Goal: Information Seeking & Learning: Learn about a topic

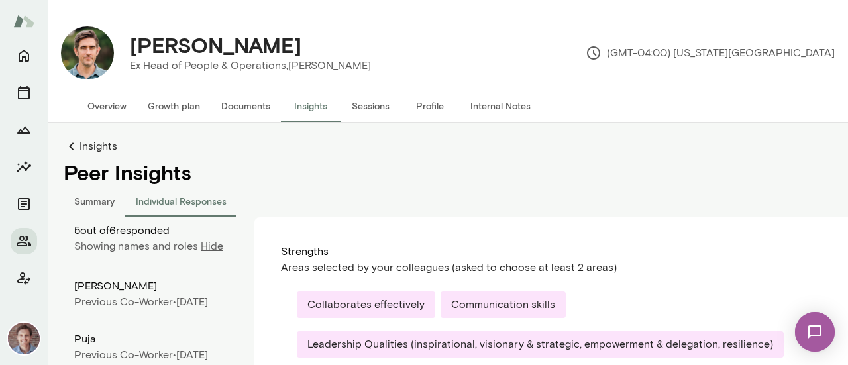
scroll to position [164, 0]
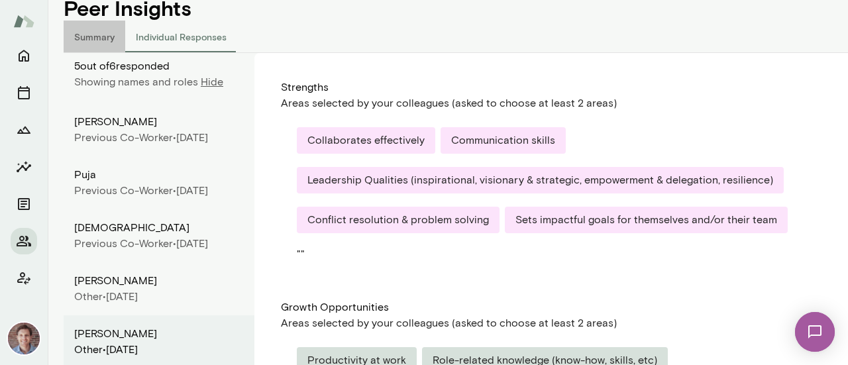
click at [101, 36] on button "Summary" at bounding box center [95, 37] width 62 height 32
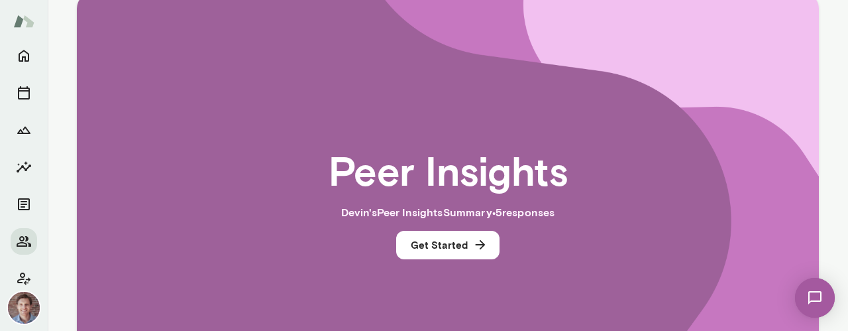
scroll to position [274, 0]
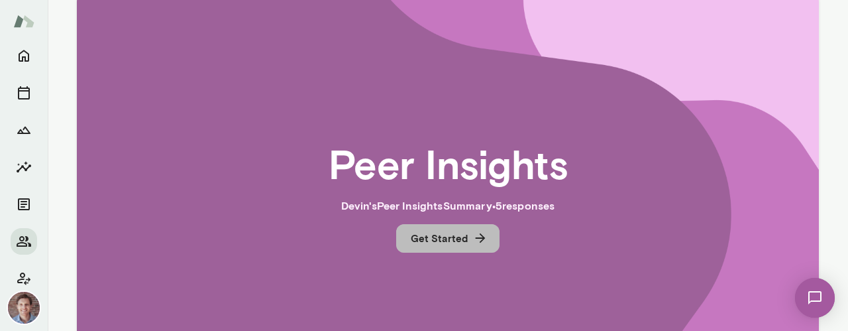
click at [463, 233] on button "Get Started" at bounding box center [447, 238] width 103 height 28
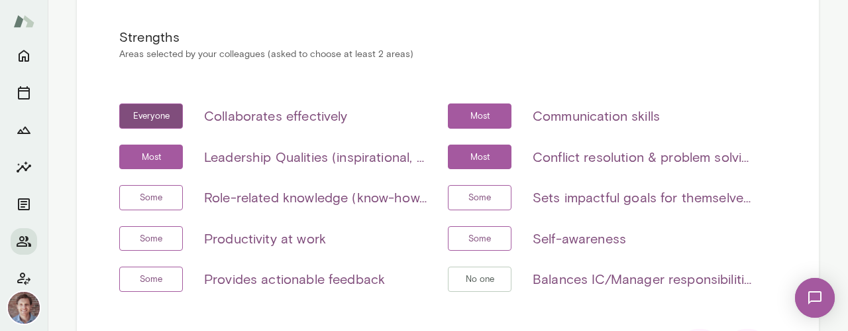
scroll to position [278, 0]
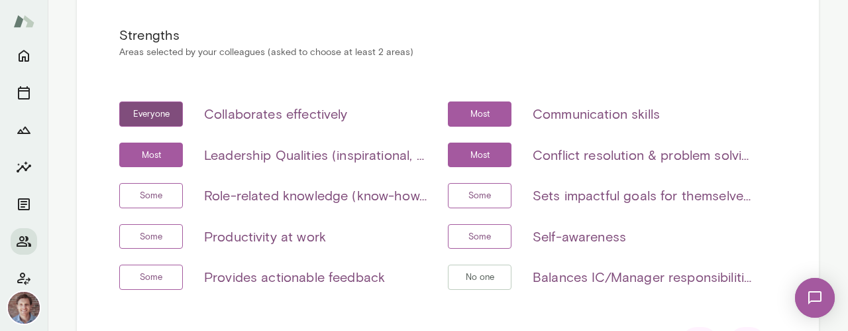
click at [363, 152] on h6 "Leadership Qualities (inspirational, visionary & strategic, empowerment & deleg…" at bounding box center [315, 154] width 223 height 21
click at [414, 158] on h6 "Leadership Qualities (inspirational, visionary & strategic, empowerment & deleg…" at bounding box center [315, 154] width 223 height 21
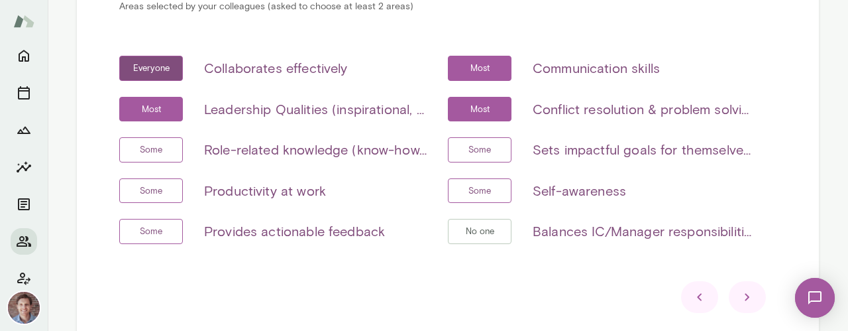
scroll to position [330, 0]
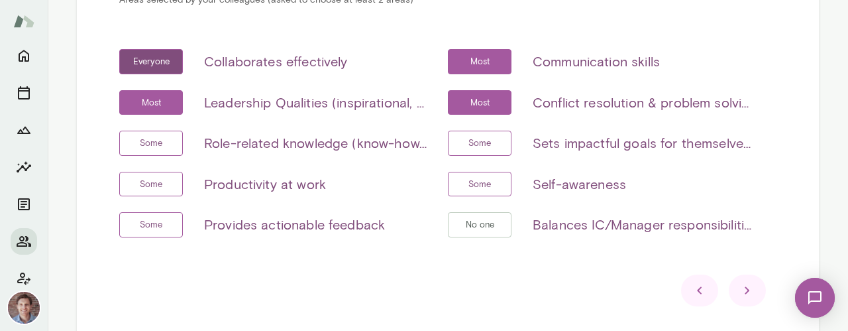
click at [740, 290] on icon at bounding box center [748, 290] width 16 height 16
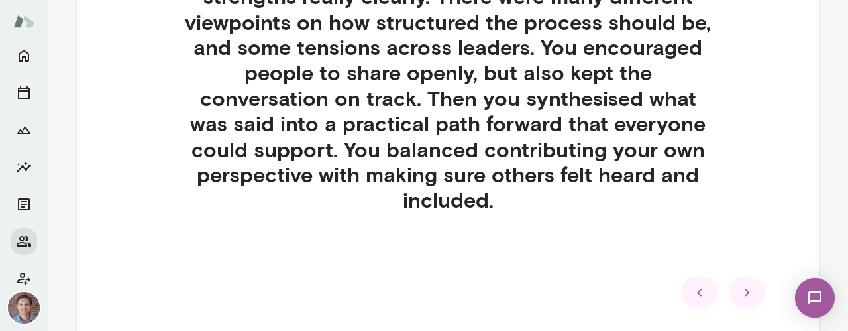
scroll to position [495, 0]
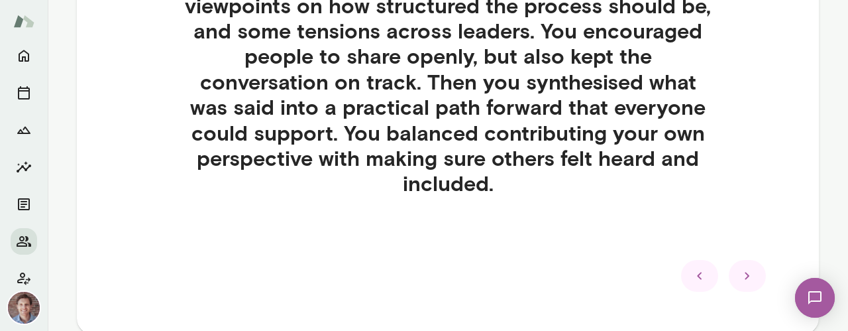
click at [745, 275] on icon at bounding box center [747, 275] width 5 height 7
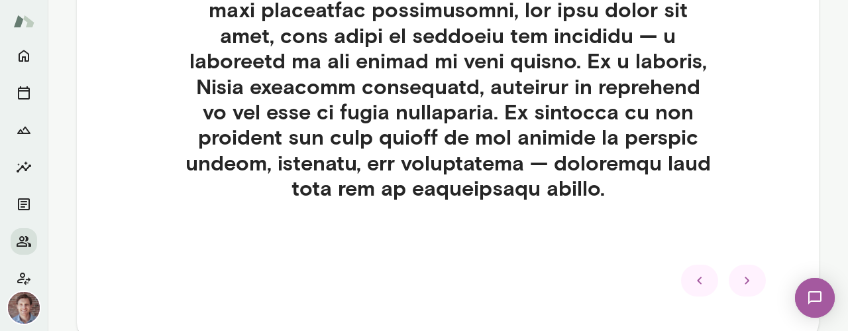
scroll to position [877, 0]
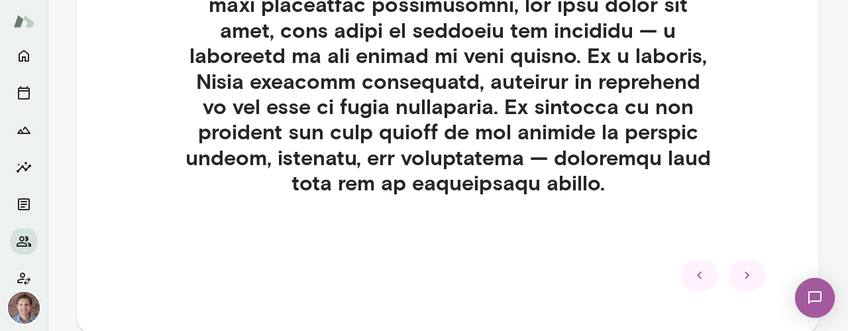
click at [740, 274] on icon at bounding box center [748, 275] width 16 height 16
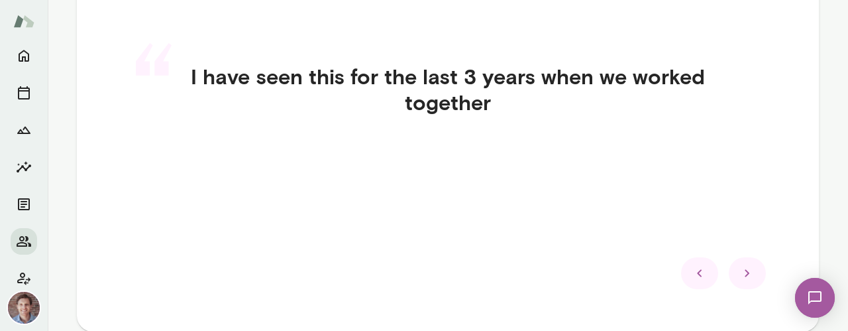
scroll to position [349, 0]
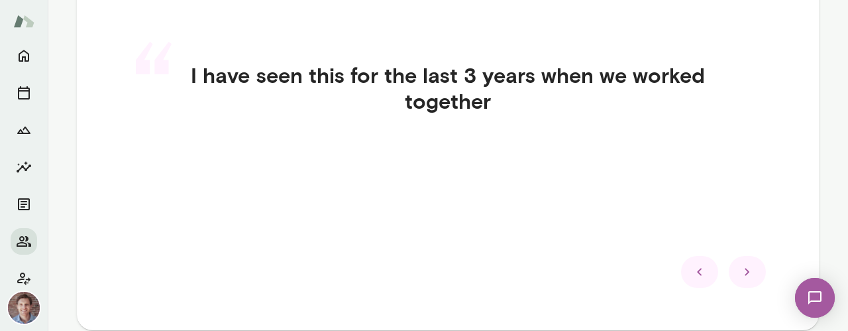
click at [740, 266] on icon at bounding box center [748, 272] width 16 height 16
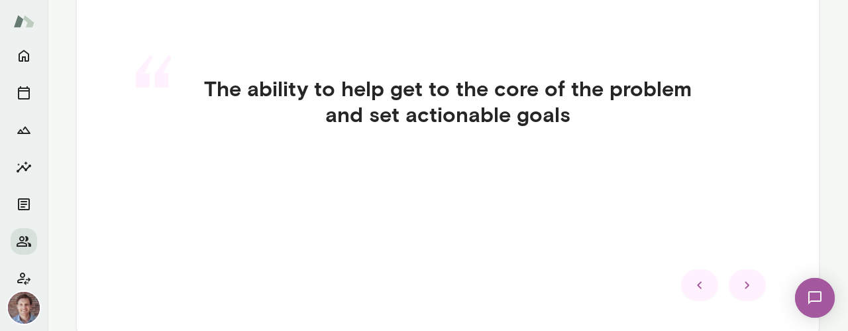
scroll to position [339, 0]
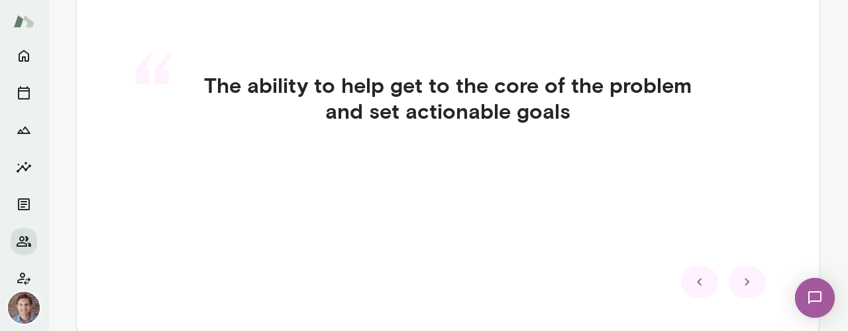
click at [741, 282] on icon at bounding box center [748, 282] width 16 height 16
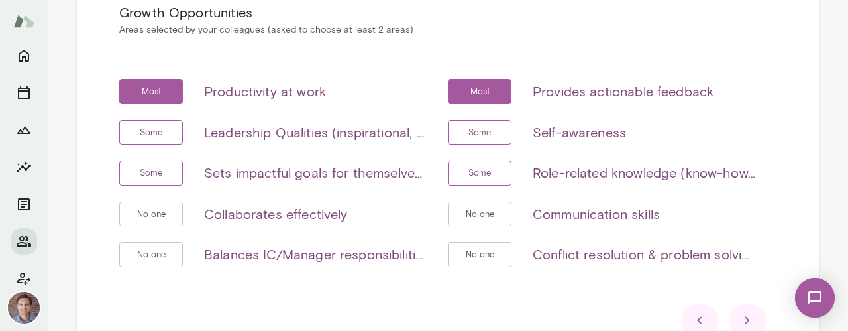
scroll to position [302, 0]
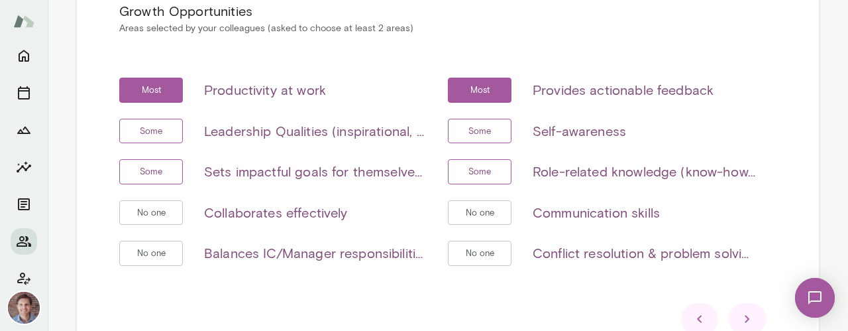
click at [745, 315] on icon at bounding box center [747, 318] width 5 height 7
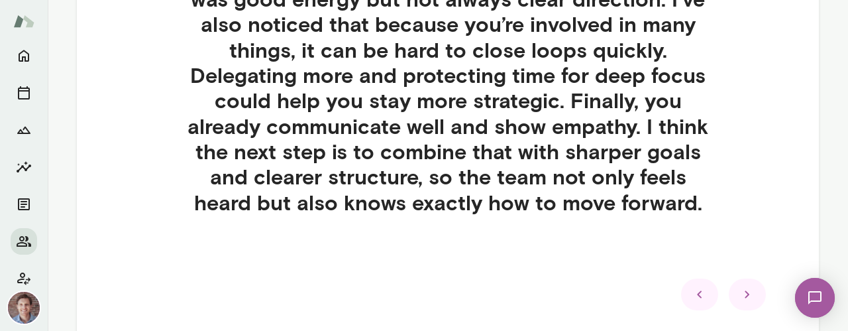
scroll to position [601, 0]
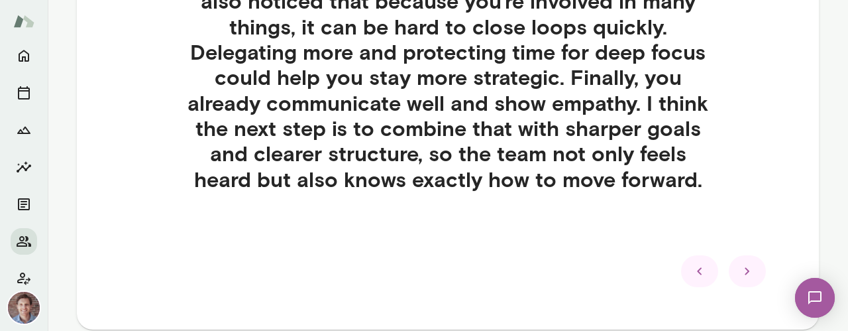
click at [748, 275] on icon at bounding box center [748, 271] width 16 height 16
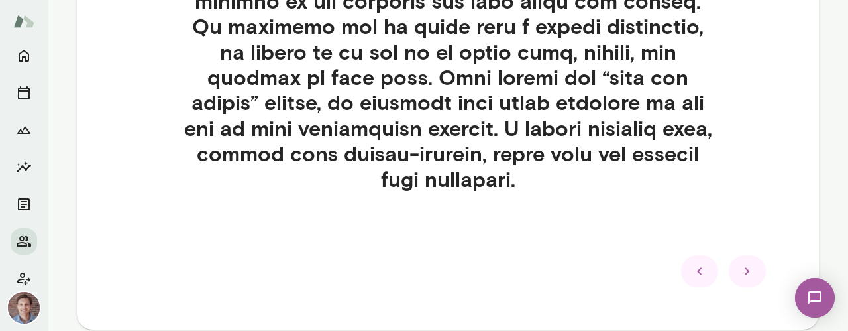
scroll to position [781, 0]
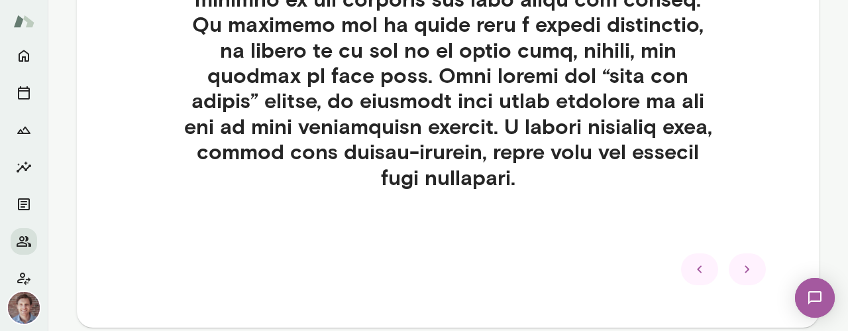
click at [746, 267] on icon at bounding box center [748, 269] width 16 height 16
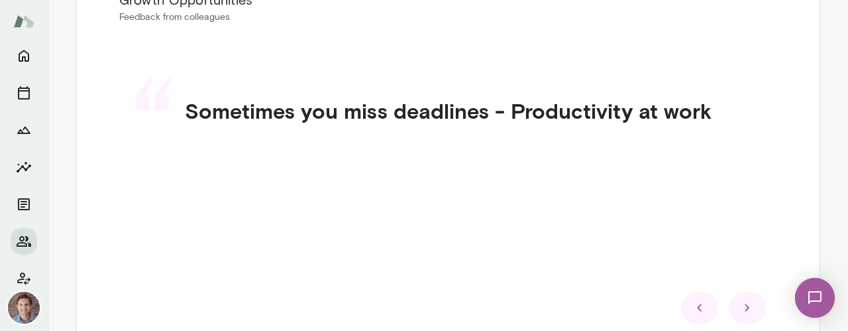
scroll to position [311, 0]
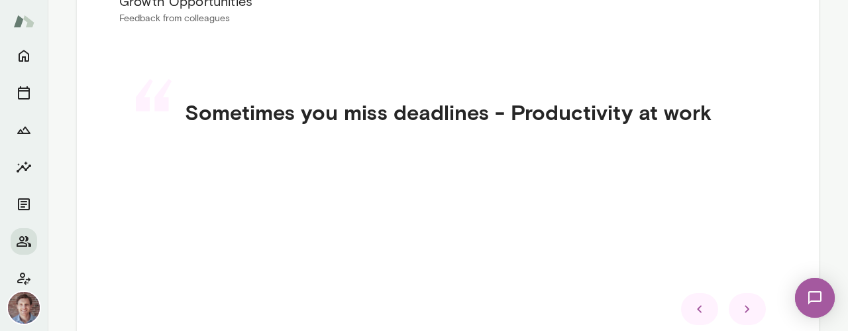
click at [741, 308] on icon at bounding box center [748, 309] width 16 height 16
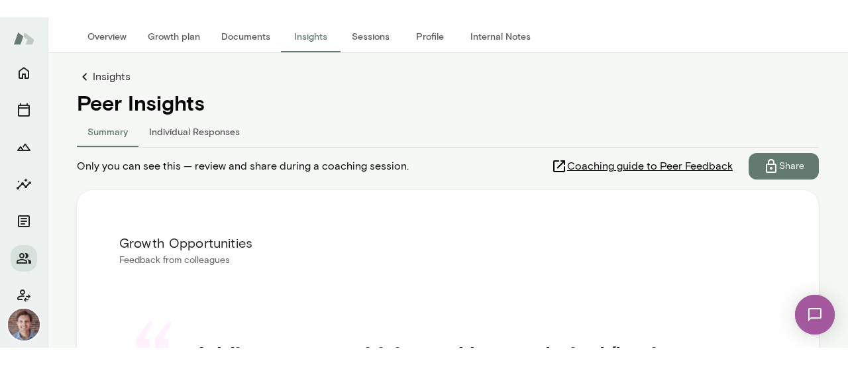
scroll to position [93, 0]
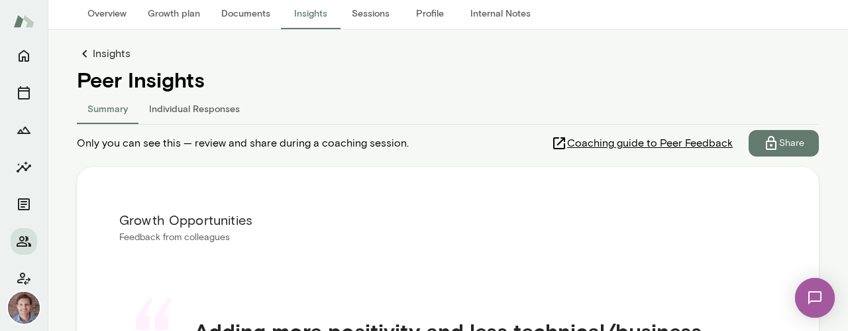
click at [94, 107] on button "Summary" at bounding box center [108, 108] width 62 height 32
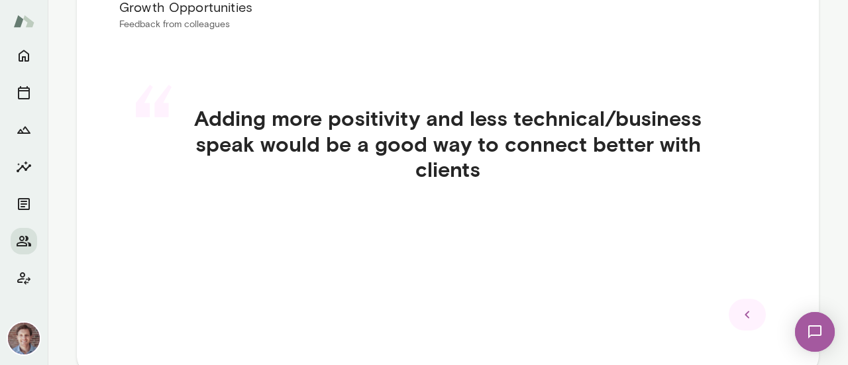
scroll to position [331, 0]
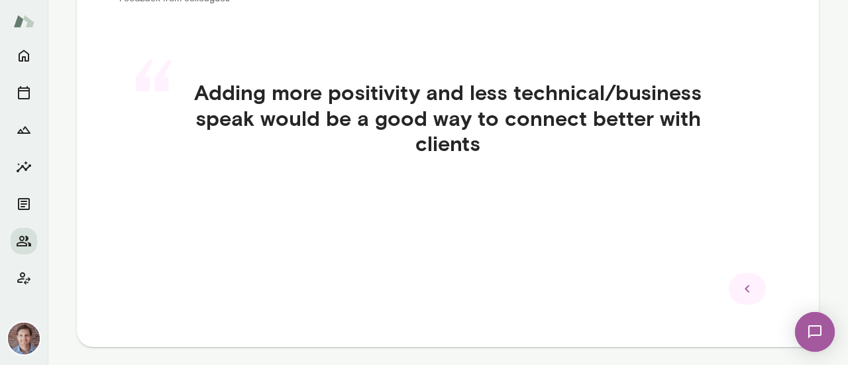
click at [742, 300] on div at bounding box center [747, 289] width 37 height 32
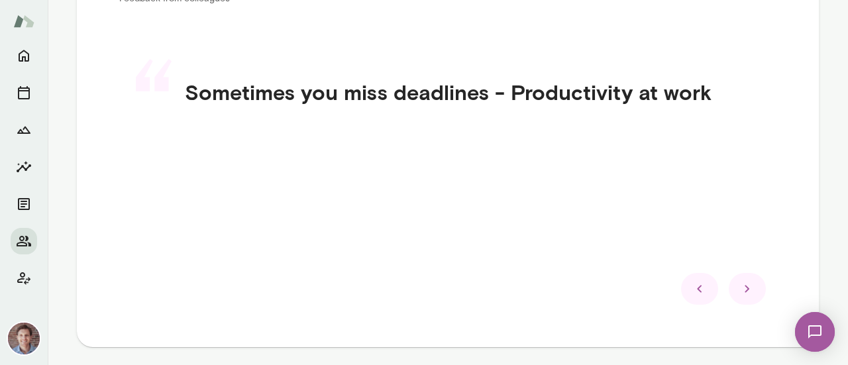
click at [742, 300] on div at bounding box center [747, 289] width 37 height 32
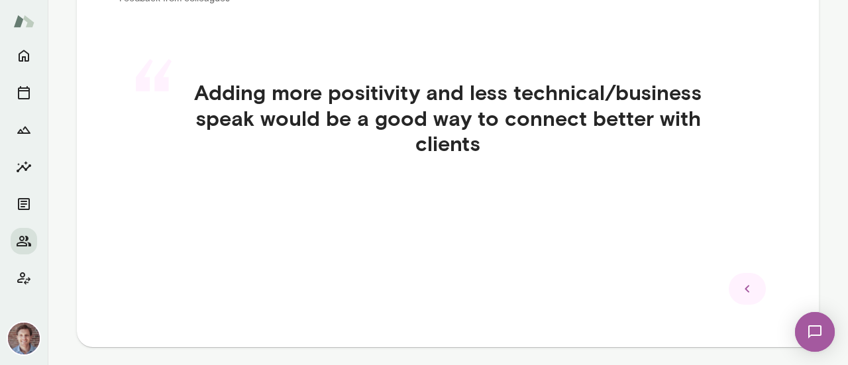
click at [742, 300] on div at bounding box center [747, 289] width 37 height 32
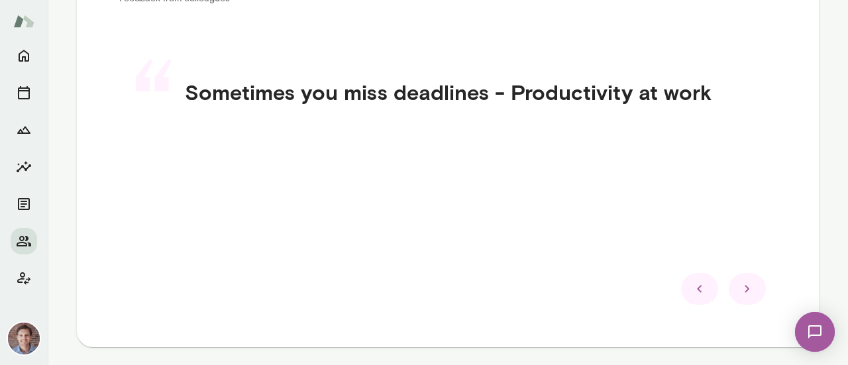
click at [742, 300] on div at bounding box center [747, 289] width 37 height 32
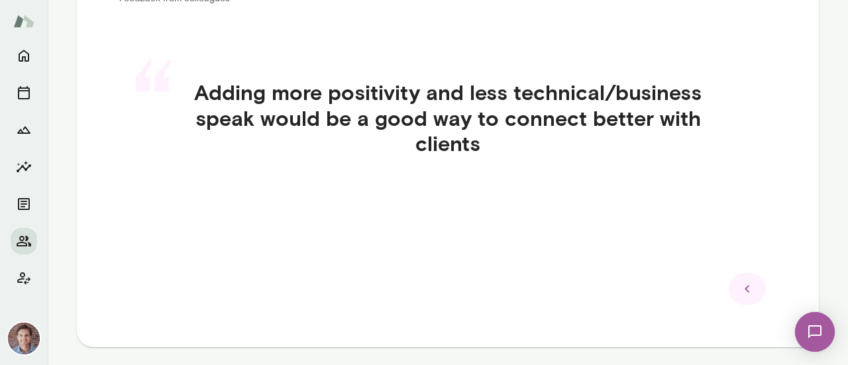
click at [742, 300] on div at bounding box center [747, 289] width 37 height 32
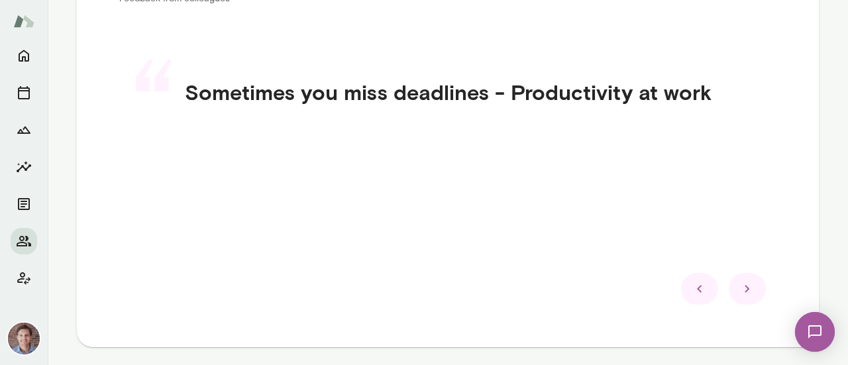
click at [742, 300] on div at bounding box center [747, 289] width 37 height 32
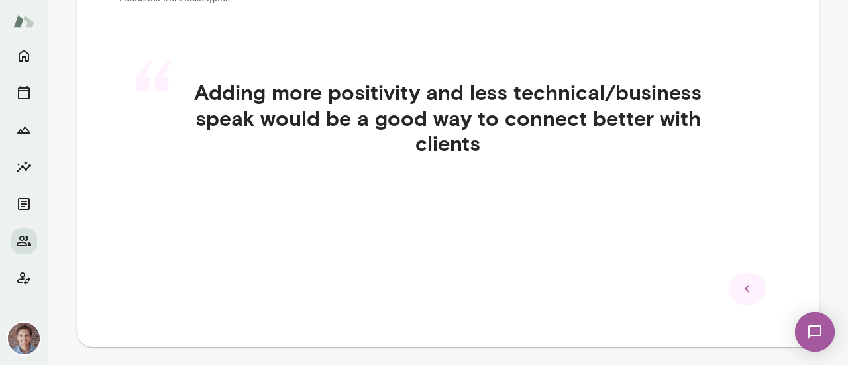
click at [742, 300] on div at bounding box center [747, 289] width 37 height 32
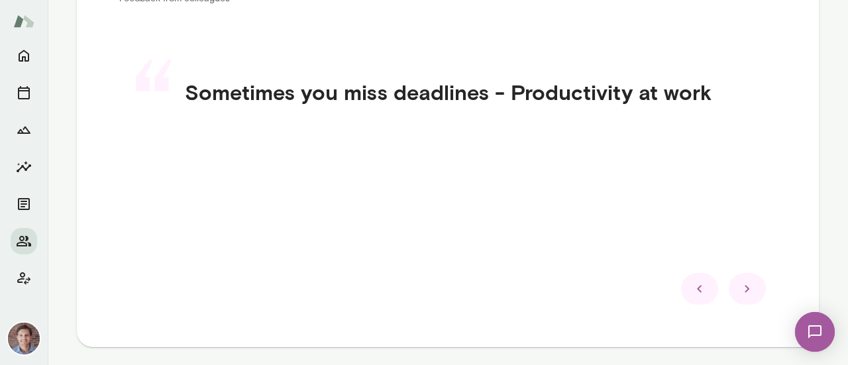
click at [742, 300] on div at bounding box center [747, 289] width 37 height 32
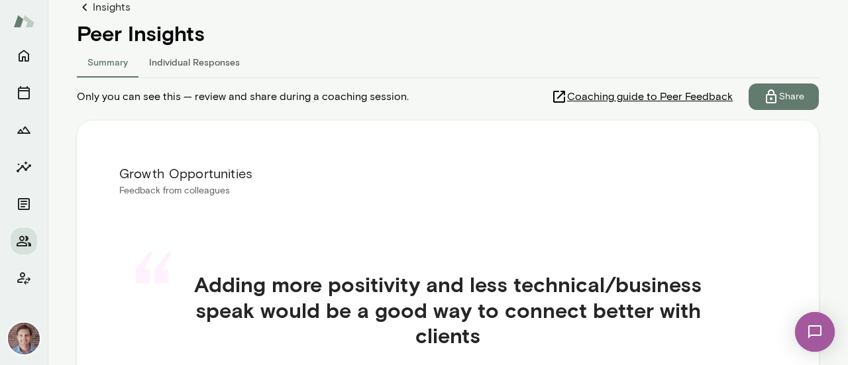
scroll to position [134, 0]
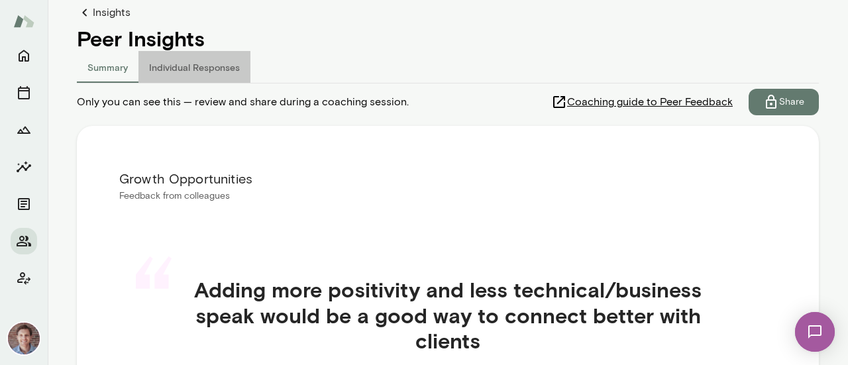
click at [203, 64] on button "Individual Responses" at bounding box center [195, 67] width 112 height 32
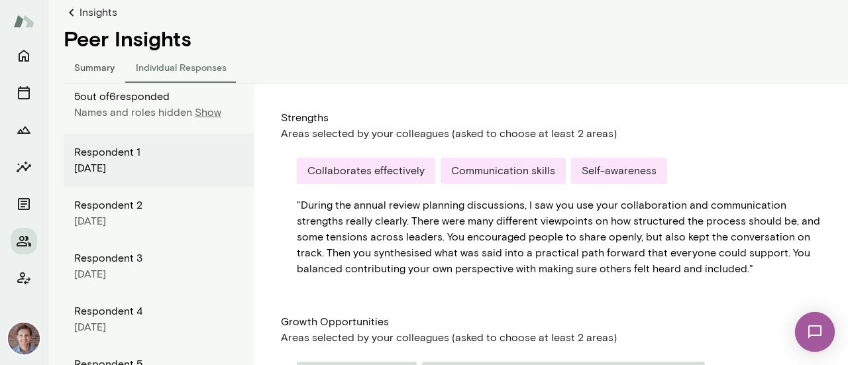
click at [100, 64] on button "Summary" at bounding box center [95, 67] width 62 height 32
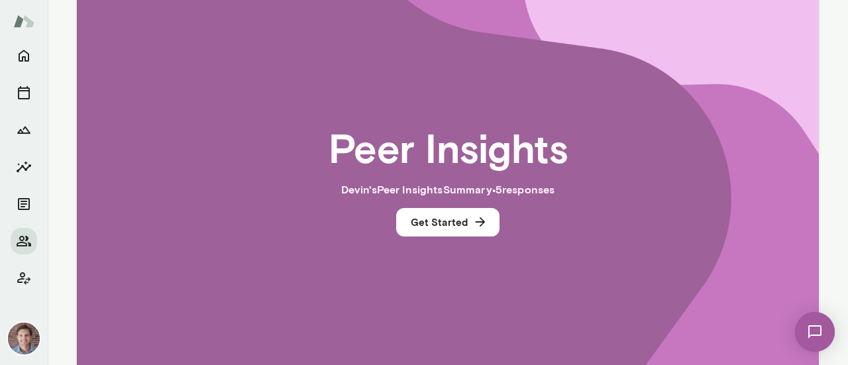
scroll to position [290, 0]
click at [455, 225] on button "Get Started" at bounding box center [447, 221] width 103 height 28
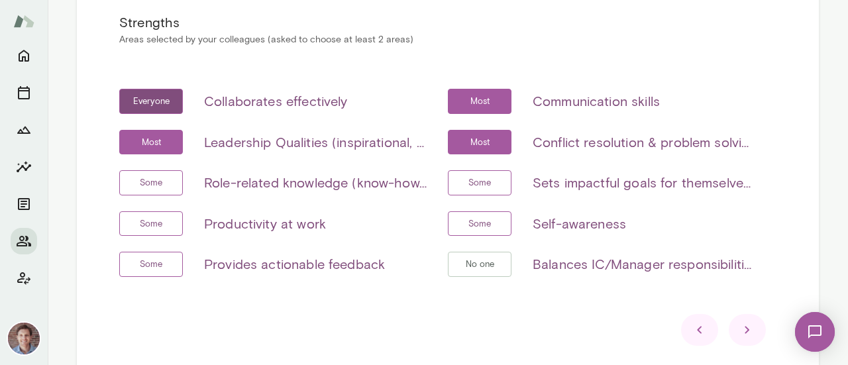
click at [736, 343] on div at bounding box center [747, 330] width 37 height 32
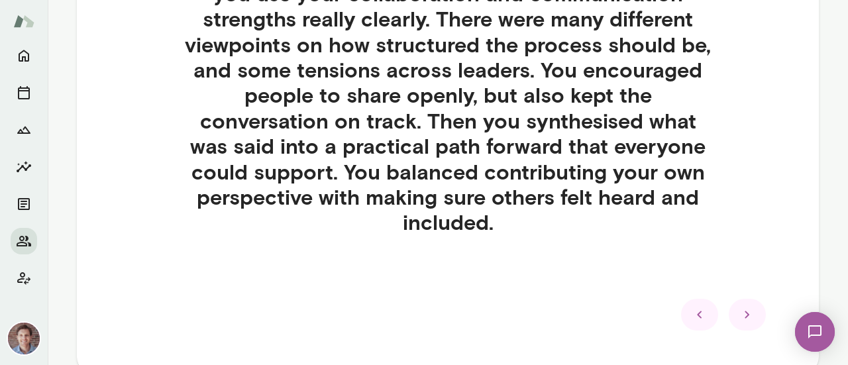
scroll to position [460, 0]
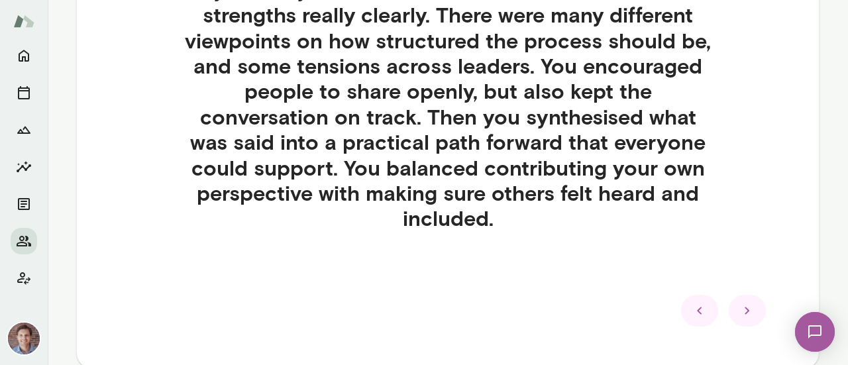
click at [730, 316] on div at bounding box center [747, 311] width 37 height 32
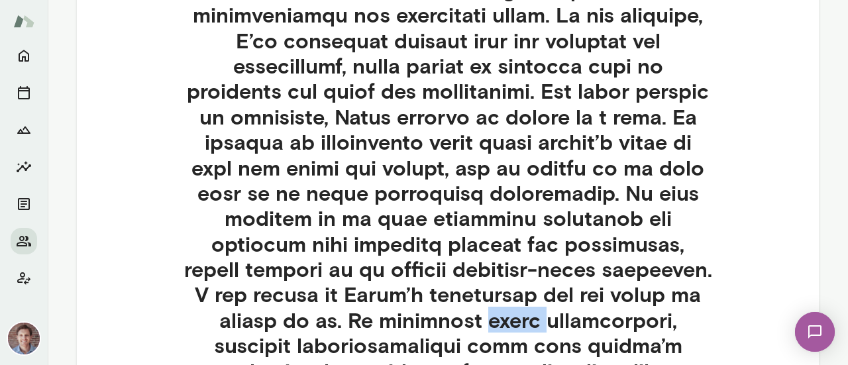
click at [730, 316] on h4 at bounding box center [448, 281] width 594 height 661
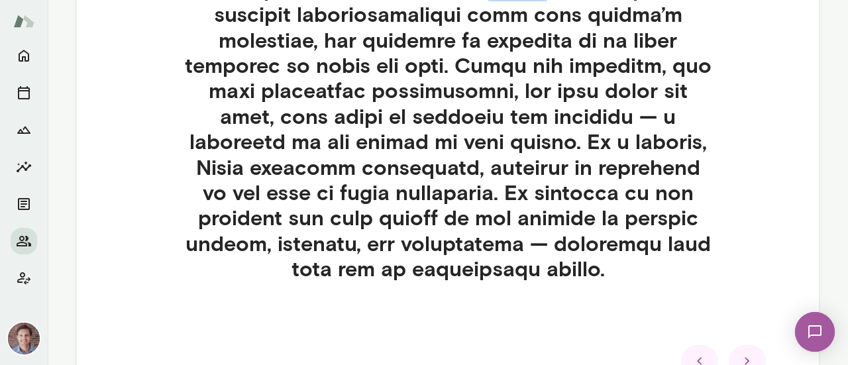
scroll to position [797, 0]
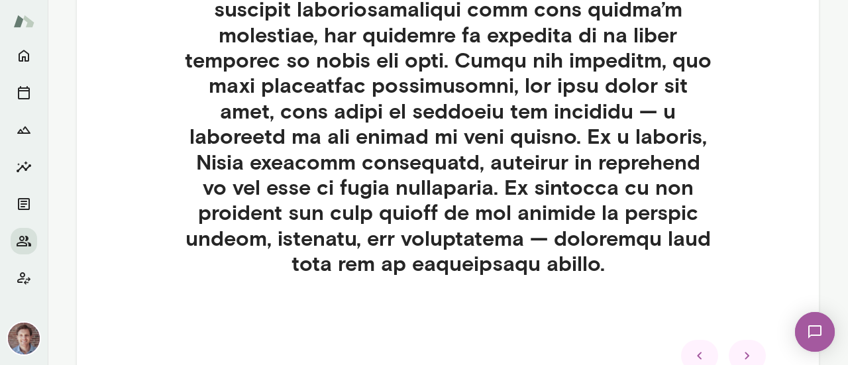
click at [744, 348] on icon at bounding box center [748, 356] width 16 height 16
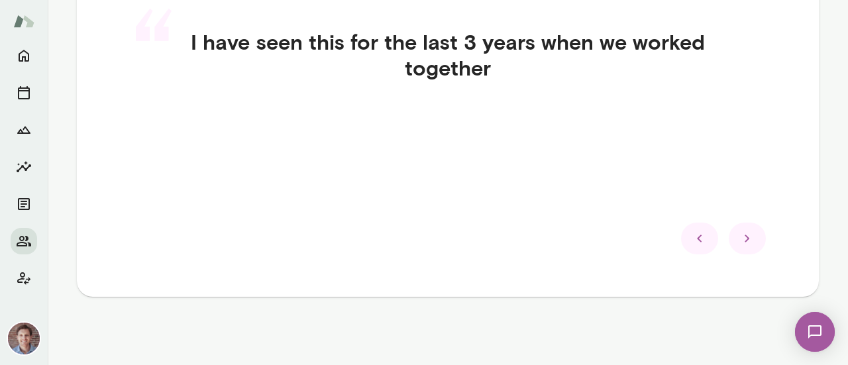
click at [748, 237] on icon at bounding box center [748, 239] width 16 height 16
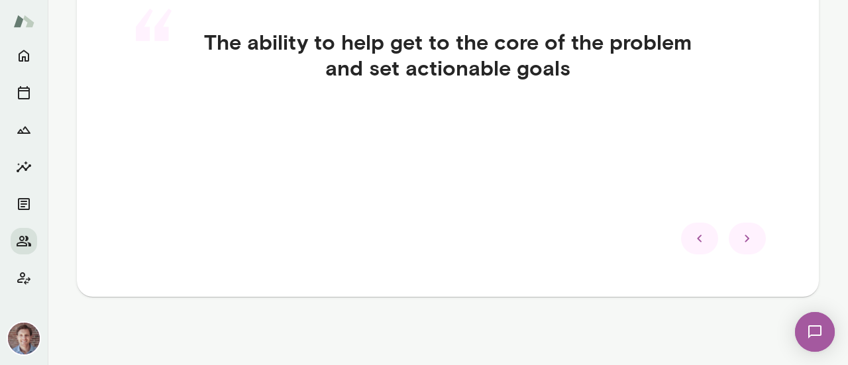
click at [748, 237] on icon at bounding box center [748, 239] width 16 height 16
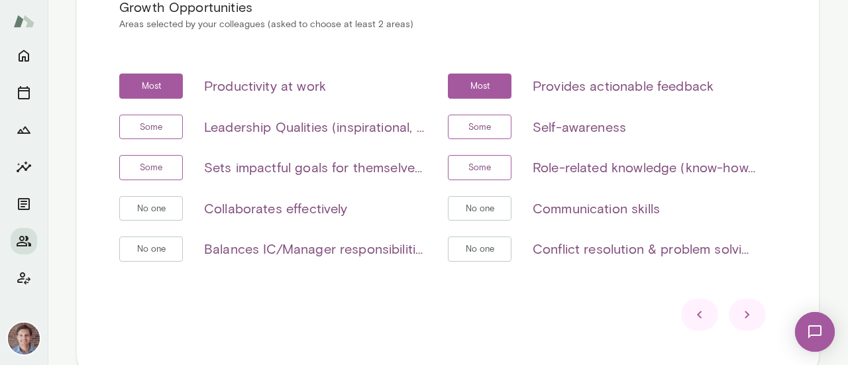
scroll to position [308, 0]
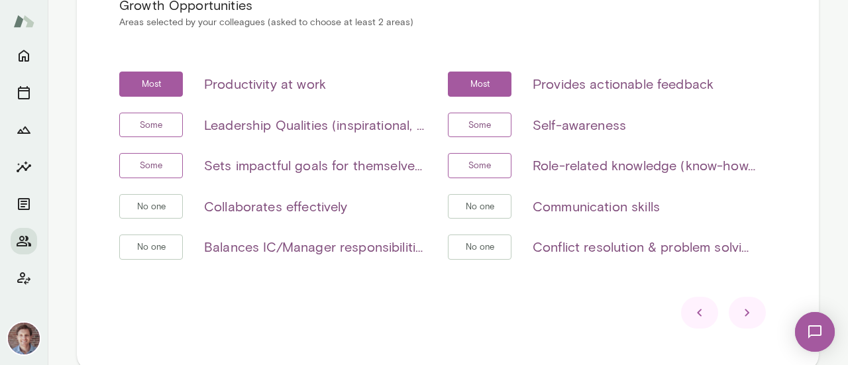
click at [745, 308] on icon at bounding box center [748, 313] width 16 height 16
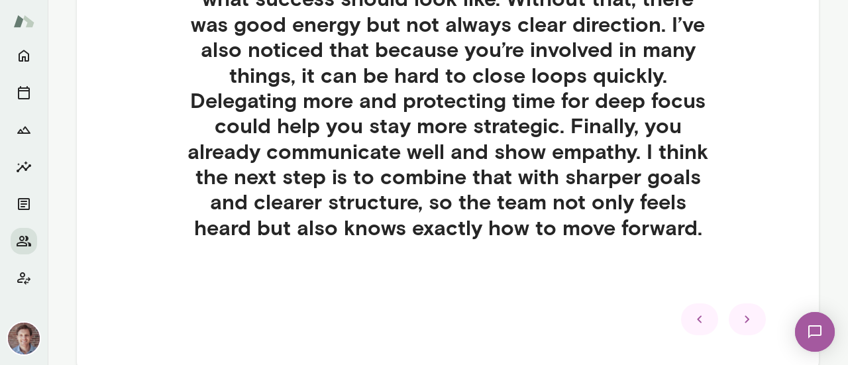
scroll to position [563, 0]
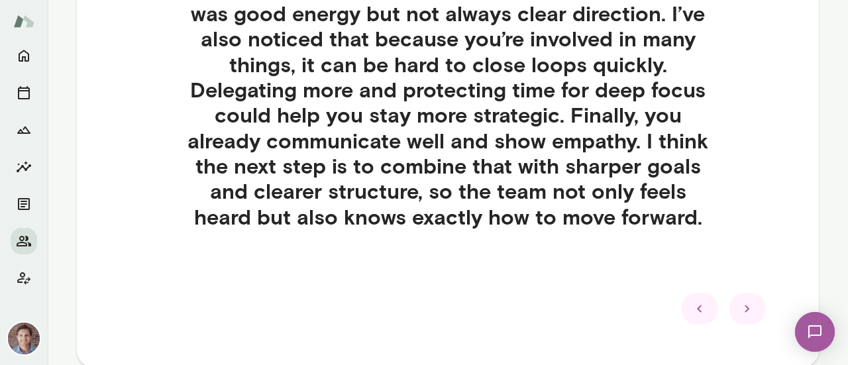
click at [742, 309] on icon at bounding box center [748, 309] width 16 height 16
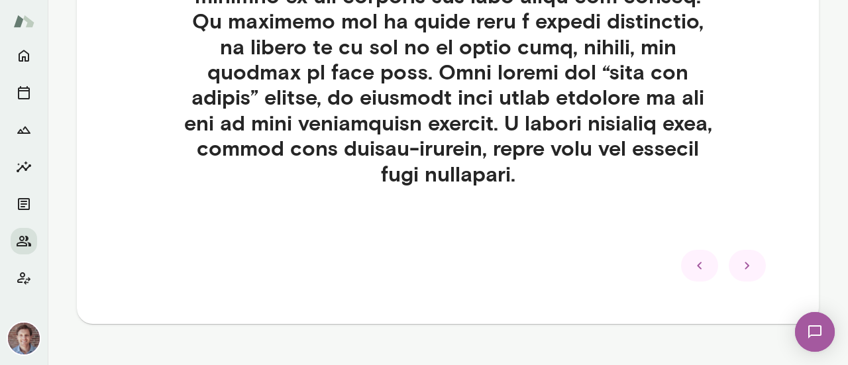
click at [692, 263] on icon at bounding box center [700, 266] width 16 height 16
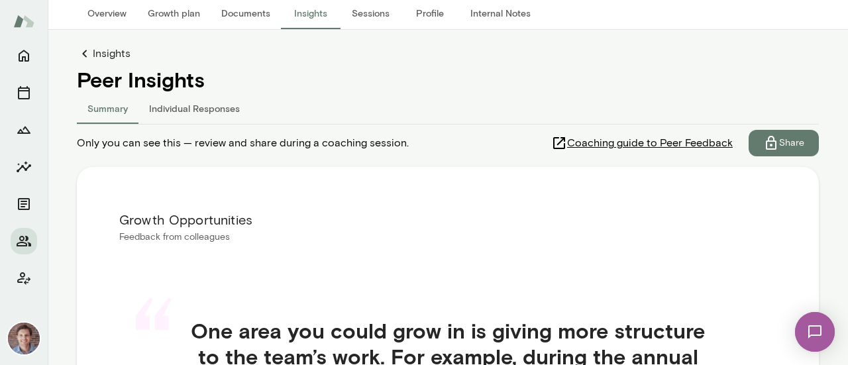
scroll to position [95, 0]
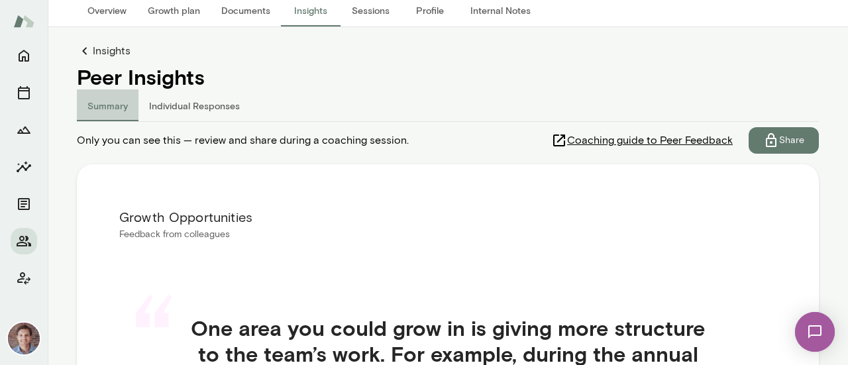
click at [103, 108] on button "Summary" at bounding box center [108, 105] width 62 height 32
click at [142, 104] on button "Individual Responses" at bounding box center [195, 105] width 112 height 32
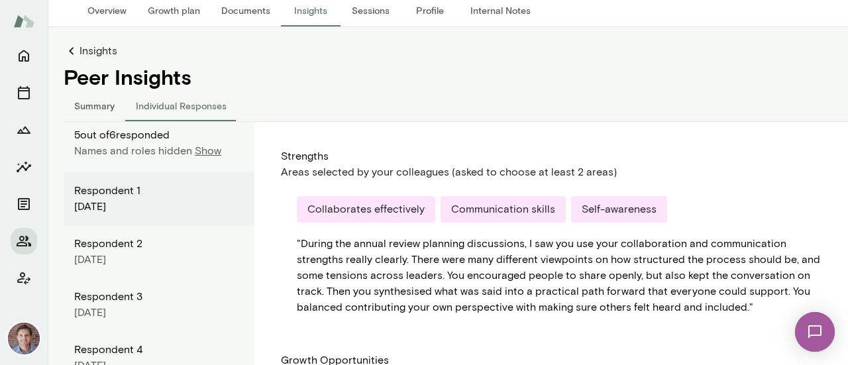
click at [95, 105] on button "Summary" at bounding box center [95, 105] width 62 height 32
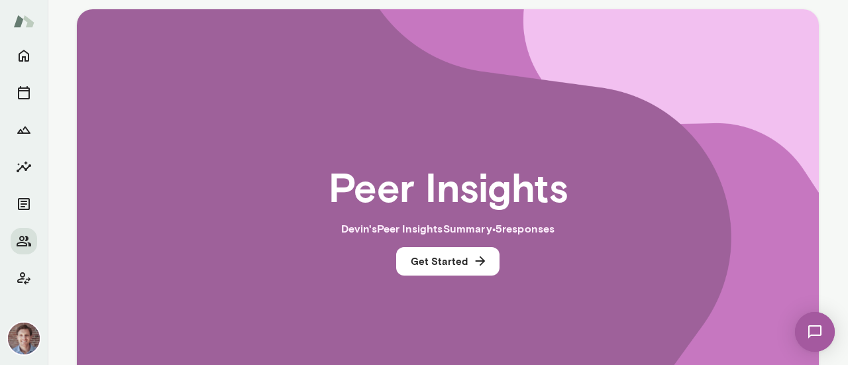
scroll to position [259, 0]
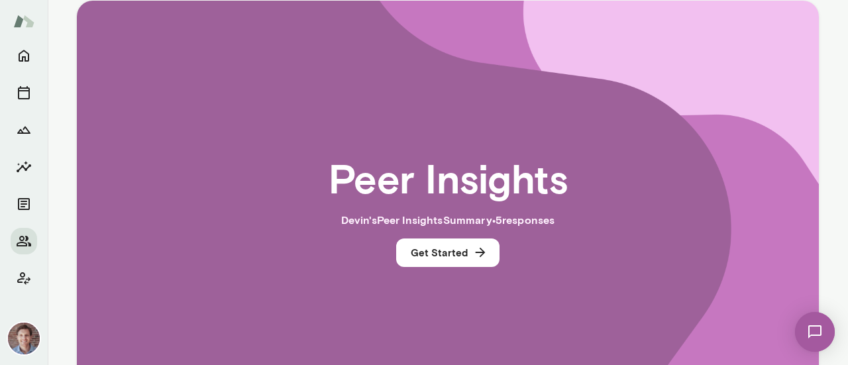
click at [447, 254] on button "Get Started" at bounding box center [447, 253] width 103 height 28
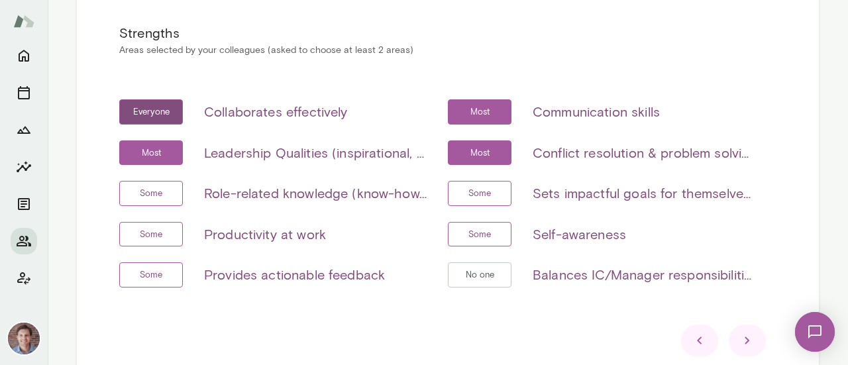
scroll to position [281, 0]
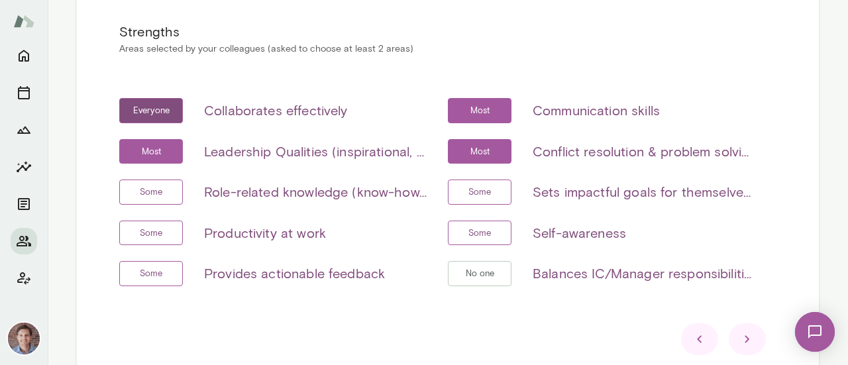
click at [749, 333] on icon at bounding box center [748, 339] width 16 height 16
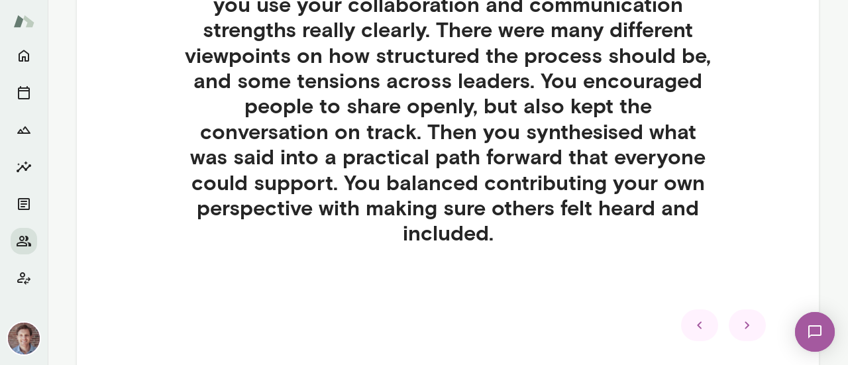
scroll to position [451, 0]
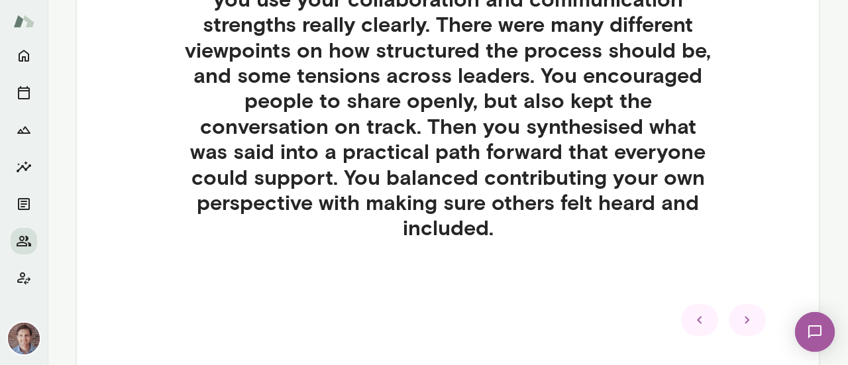
click at [742, 319] on icon at bounding box center [748, 320] width 16 height 16
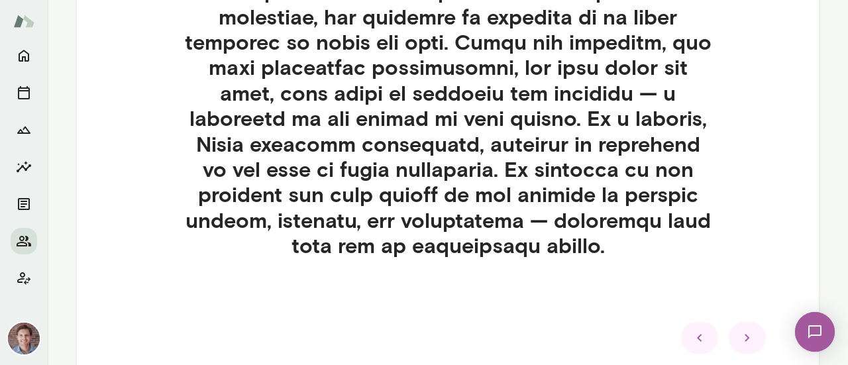
click at [701, 341] on icon at bounding box center [700, 338] width 16 height 16
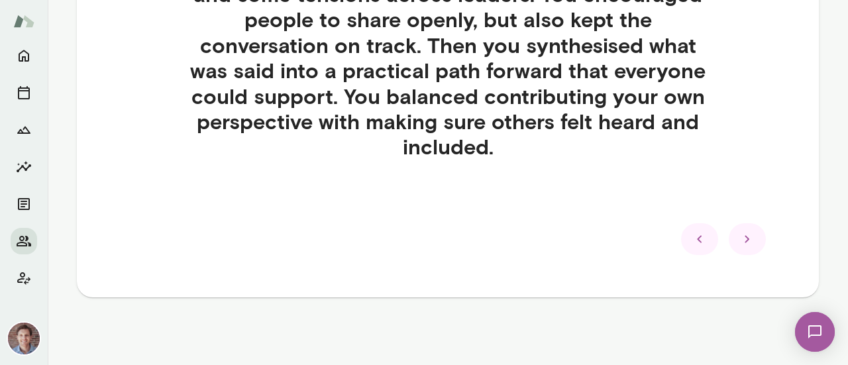
click at [697, 239] on icon at bounding box center [699, 238] width 5 height 7
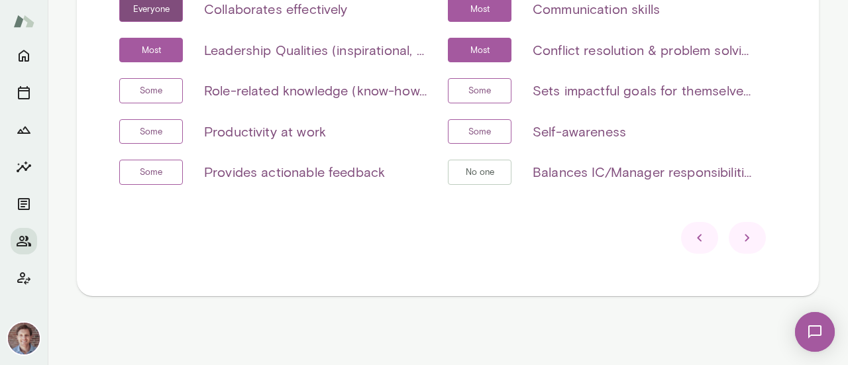
scroll to position [382, 0]
click at [748, 241] on icon at bounding box center [748, 239] width 16 height 16
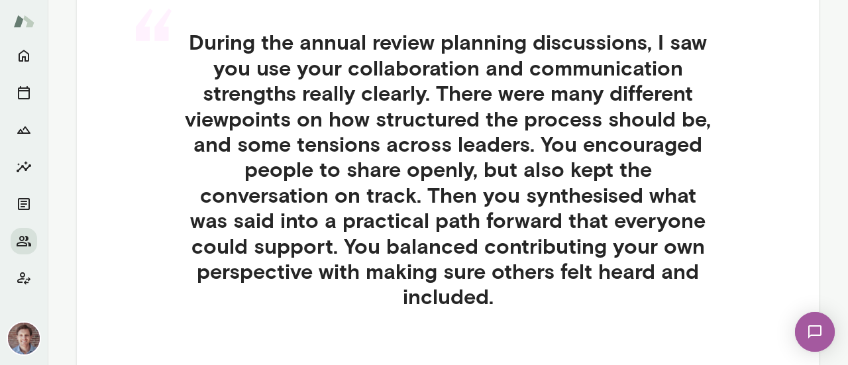
scroll to position [532, 0]
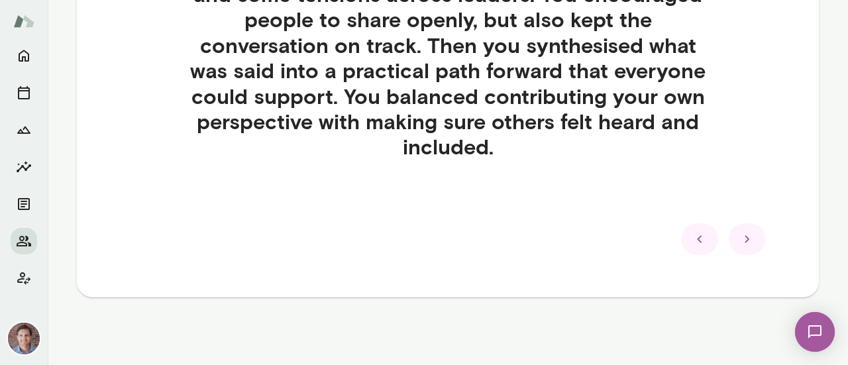
click at [748, 241] on icon at bounding box center [748, 239] width 16 height 16
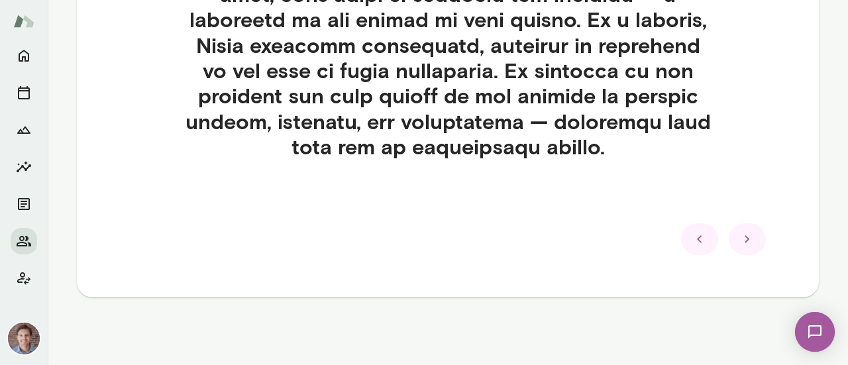
click at [748, 241] on icon at bounding box center [748, 239] width 16 height 16
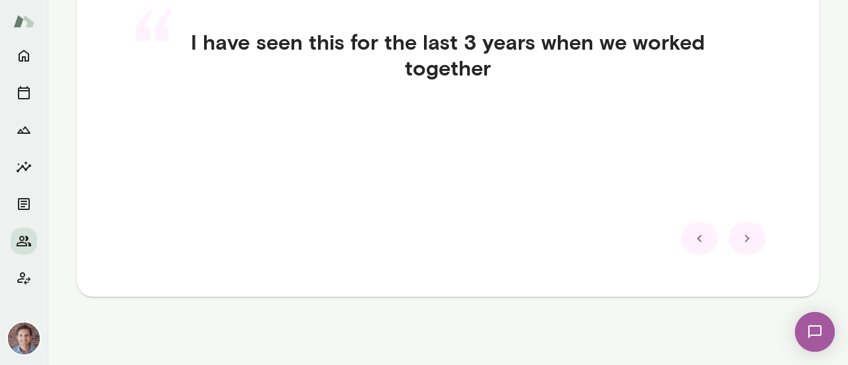
click at [748, 241] on icon at bounding box center [748, 239] width 16 height 16
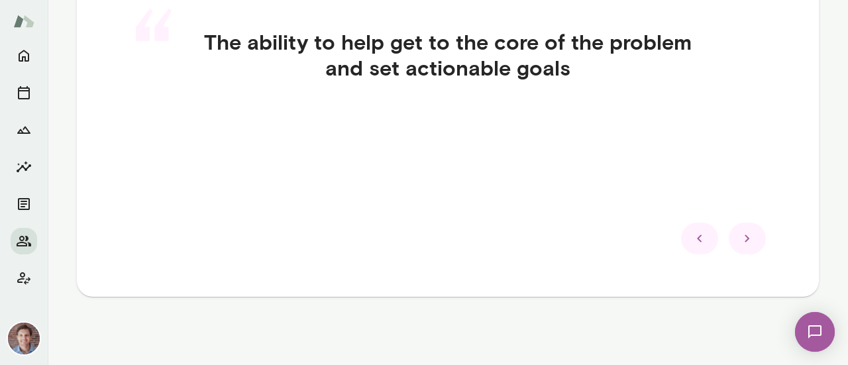
click at [748, 241] on icon at bounding box center [748, 239] width 16 height 16
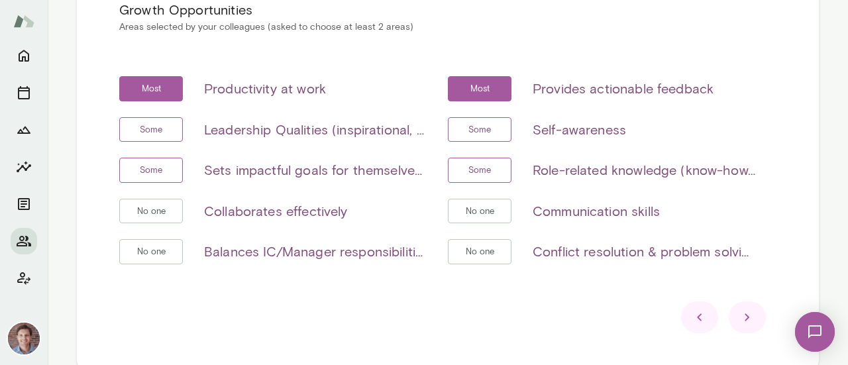
scroll to position [305, 0]
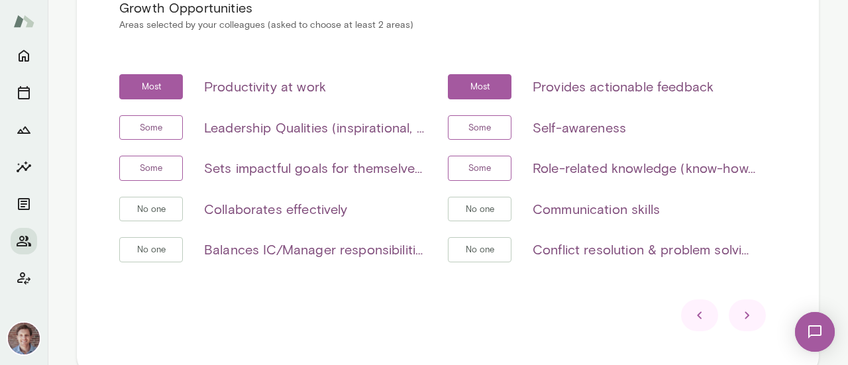
click at [740, 311] on icon at bounding box center [748, 316] width 16 height 16
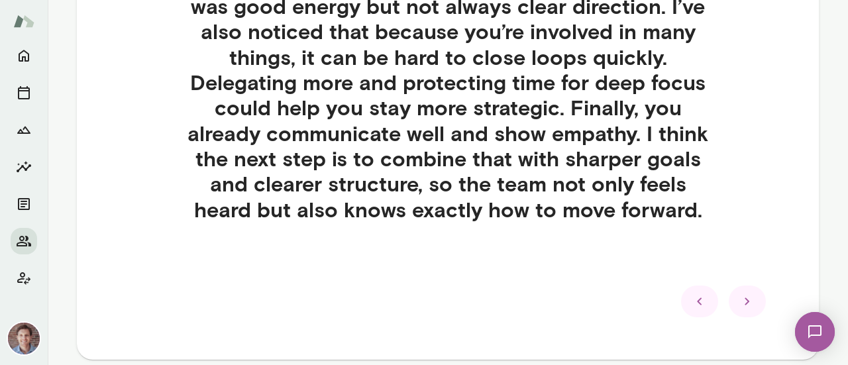
scroll to position [589, 0]
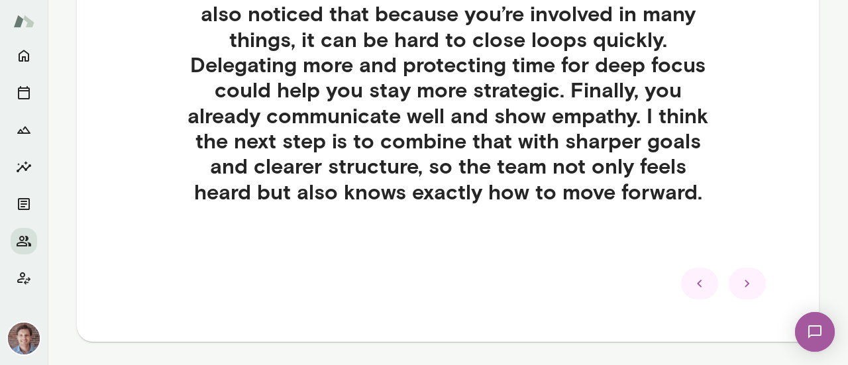
click at [741, 288] on icon at bounding box center [748, 284] width 16 height 16
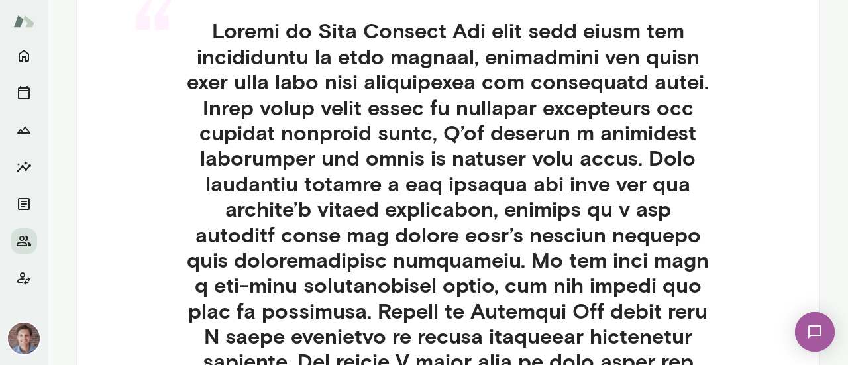
scroll to position [390, 0]
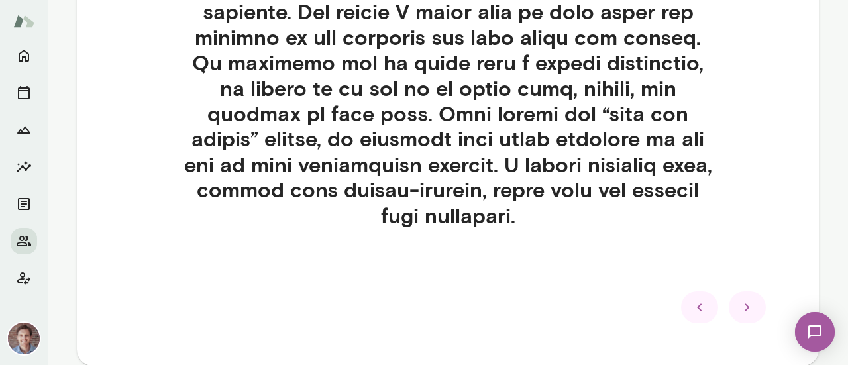
click at [692, 307] on icon at bounding box center [700, 308] width 16 height 16
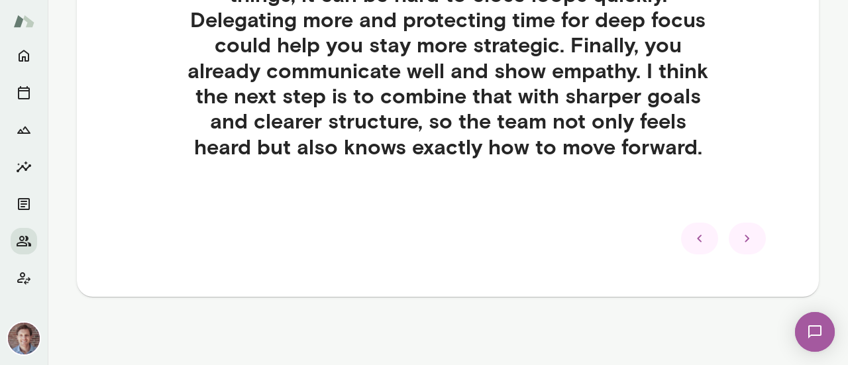
click at [699, 241] on icon at bounding box center [700, 239] width 16 height 16
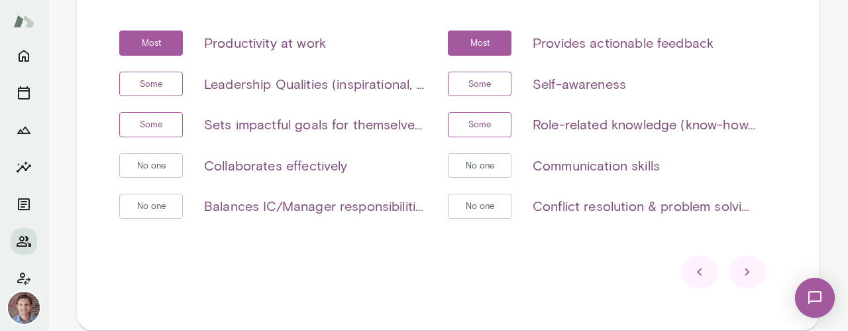
scroll to position [354, 0]
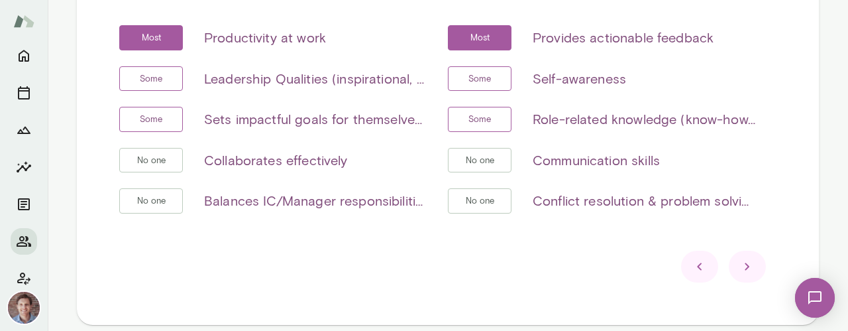
click at [745, 266] on icon at bounding box center [747, 266] width 5 height 7
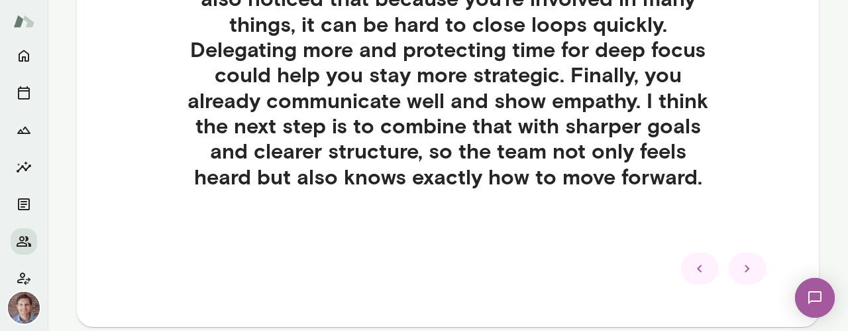
scroll to position [605, 0]
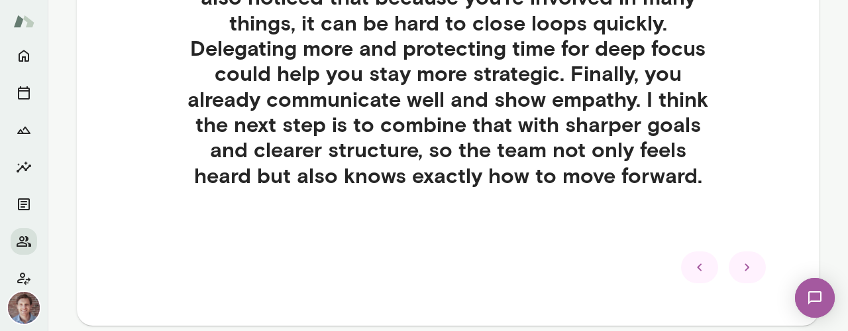
click at [748, 270] on icon at bounding box center [748, 267] width 16 height 16
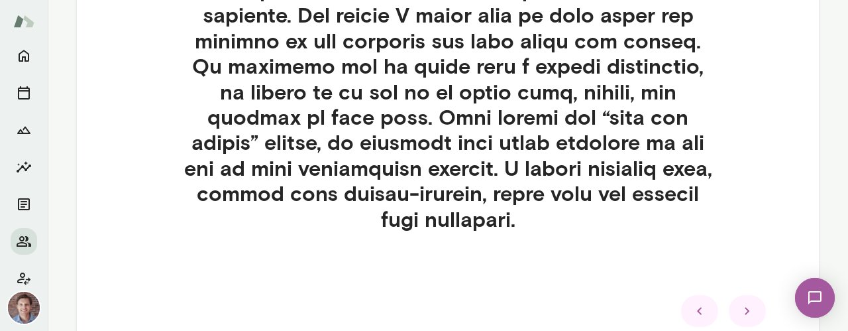
scroll to position [745, 0]
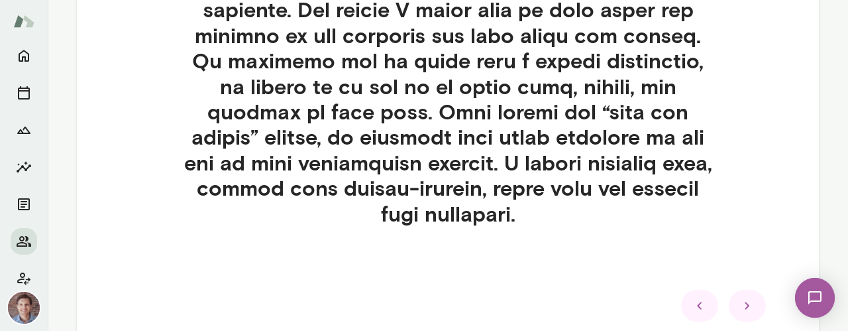
click at [748, 298] on icon at bounding box center [748, 306] width 16 height 16
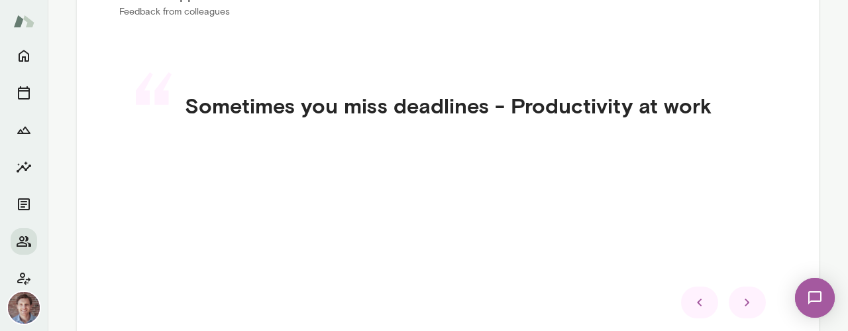
scroll to position [320, 0]
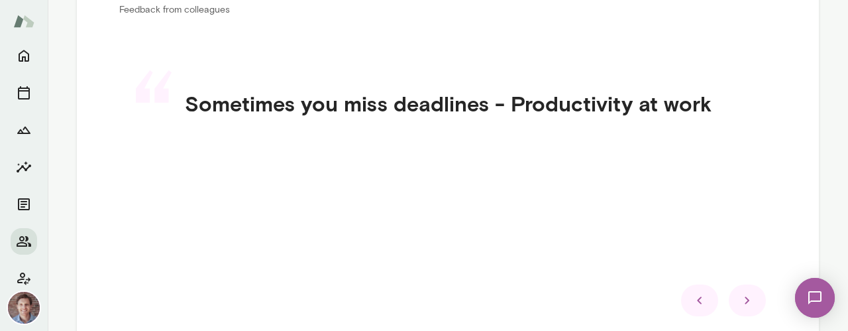
click at [744, 295] on icon at bounding box center [748, 300] width 16 height 16
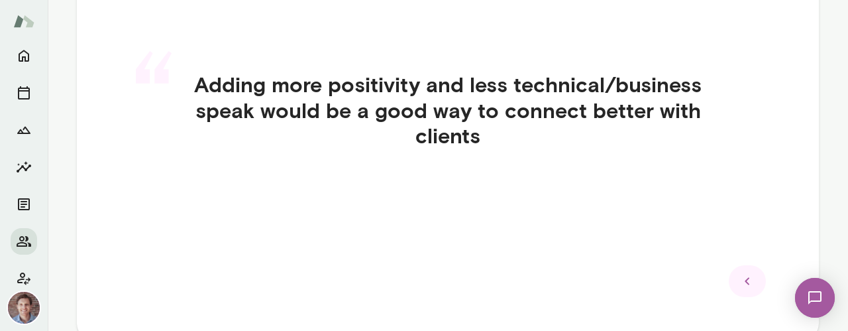
scroll to position [340, 0]
click at [742, 275] on icon at bounding box center [748, 280] width 16 height 16
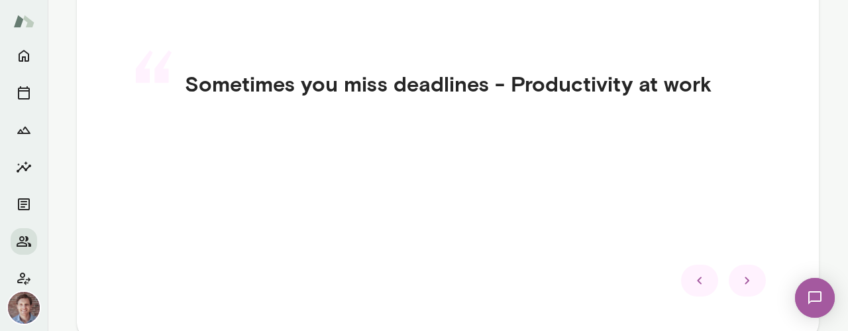
click at [685, 283] on div at bounding box center [699, 280] width 37 height 32
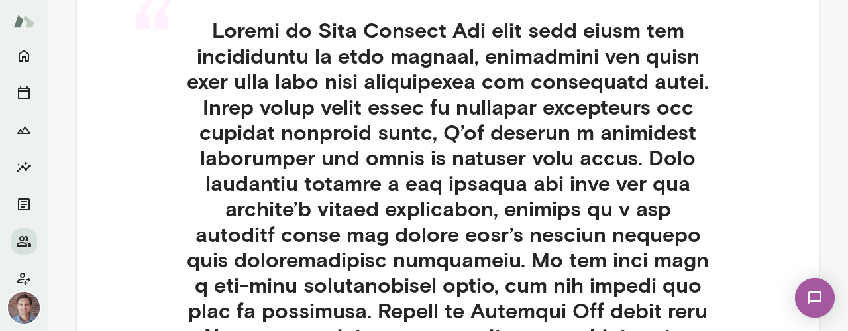
scroll to position [406, 0]
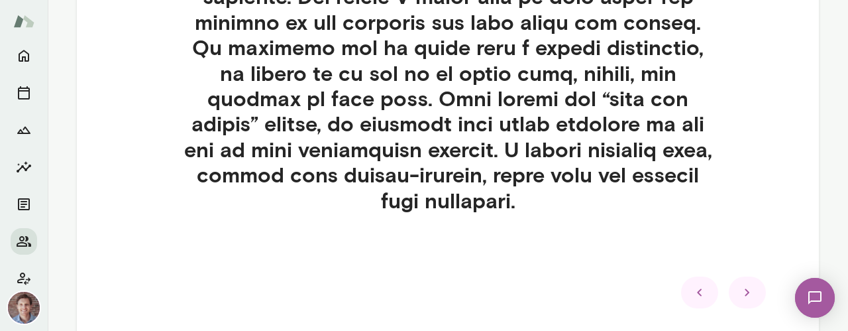
click at [686, 287] on div at bounding box center [699, 292] width 37 height 32
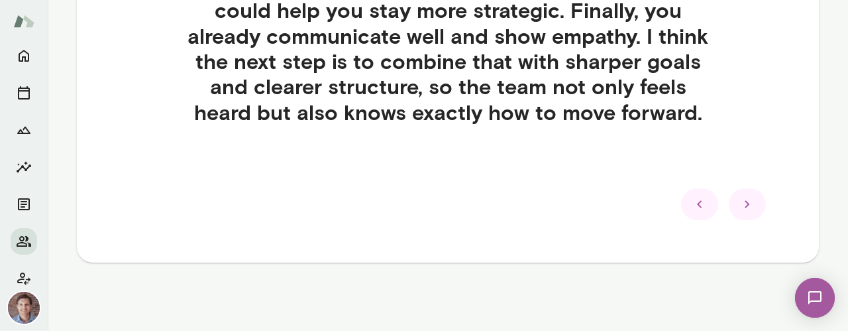
click at [697, 202] on icon at bounding box center [699, 204] width 5 height 7
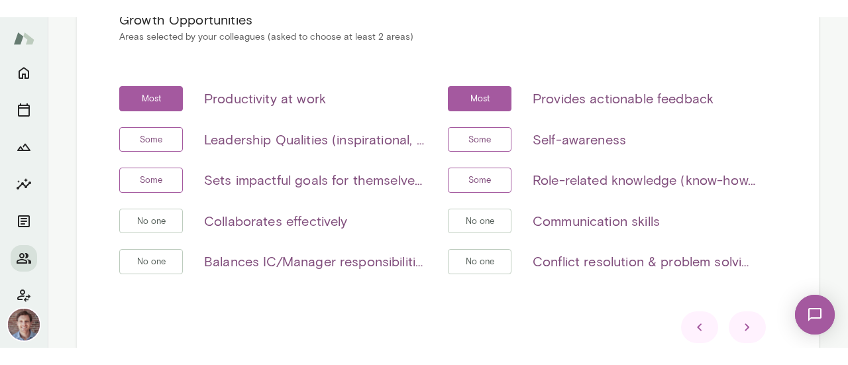
scroll to position [315, 0]
